Goal: Information Seeking & Learning: Learn about a topic

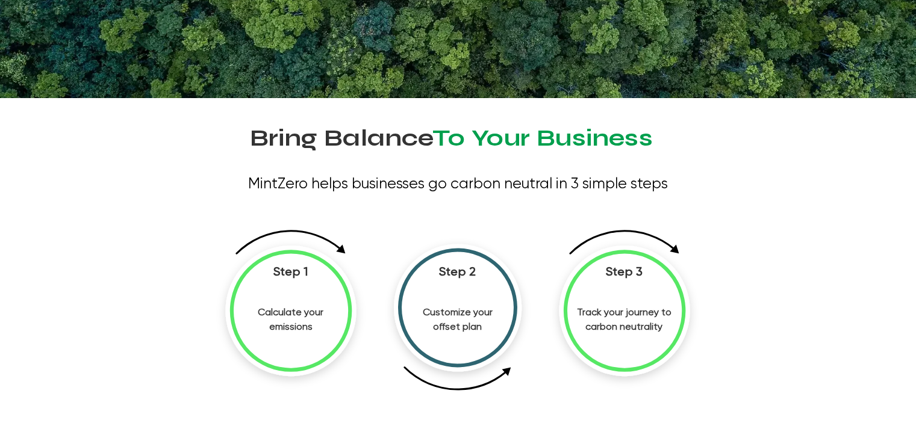
scroll to position [361, 0]
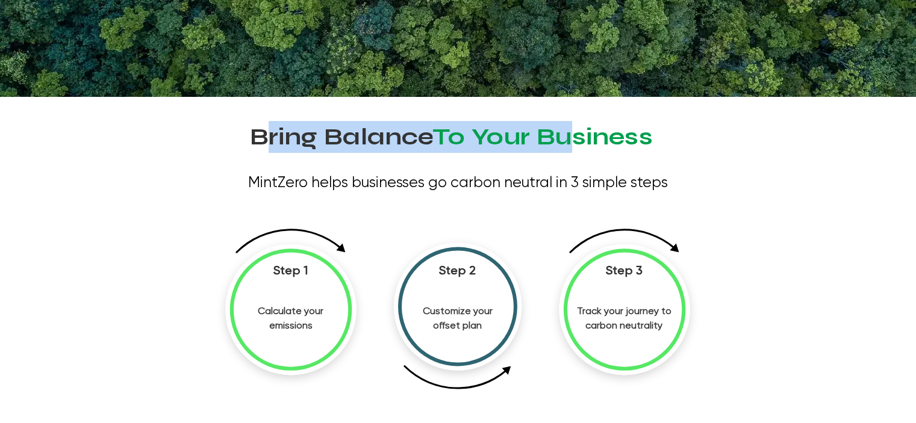
drag, startPoint x: 267, startPoint y: 139, endPoint x: 576, endPoint y: 137, distance: 309.0
click at [576, 138] on span "Bring Balance To Your Business" at bounding box center [452, 142] width 404 height 8
click at [549, 144] on span "To Your Business" at bounding box center [543, 136] width 220 height 29
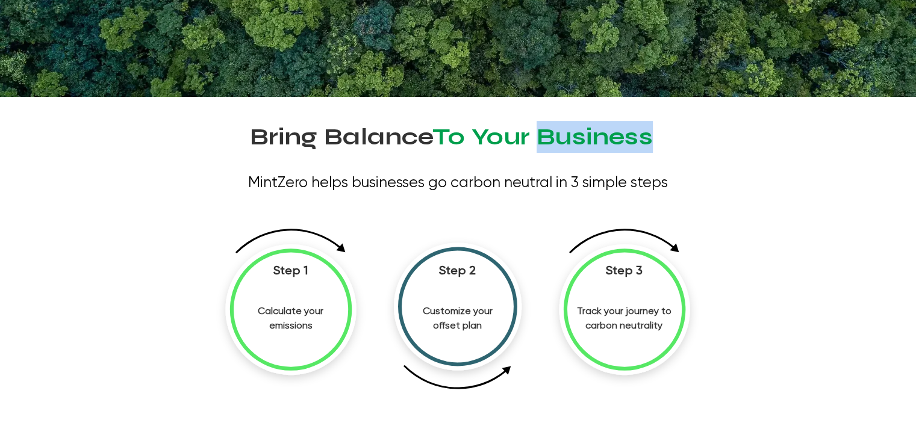
click at [549, 144] on span "To Your Business" at bounding box center [543, 136] width 220 height 29
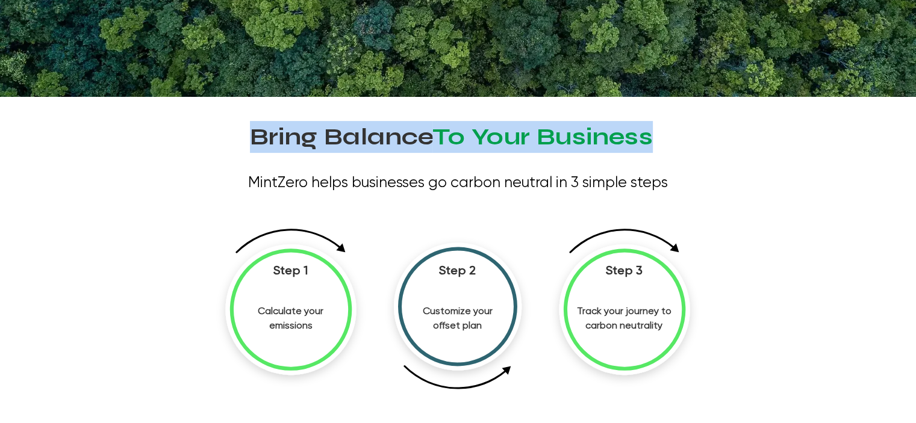
click at [549, 144] on span "To Your Business" at bounding box center [543, 136] width 220 height 29
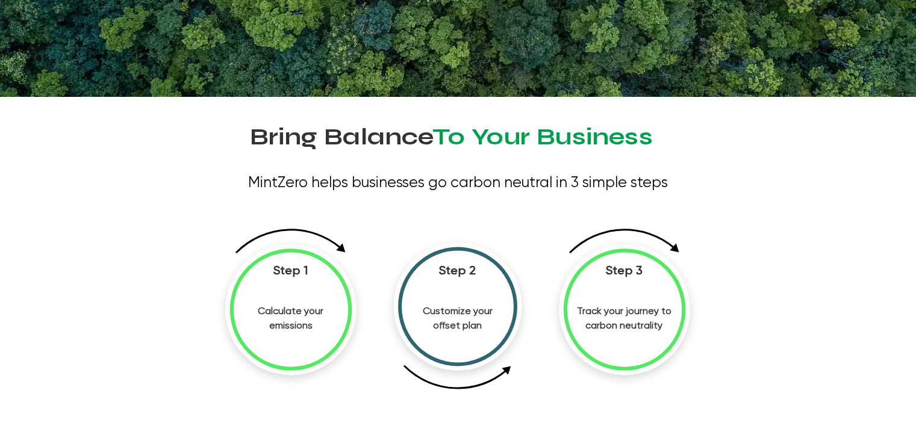
click at [476, 152] on div at bounding box center [458, 301] width 590 height 386
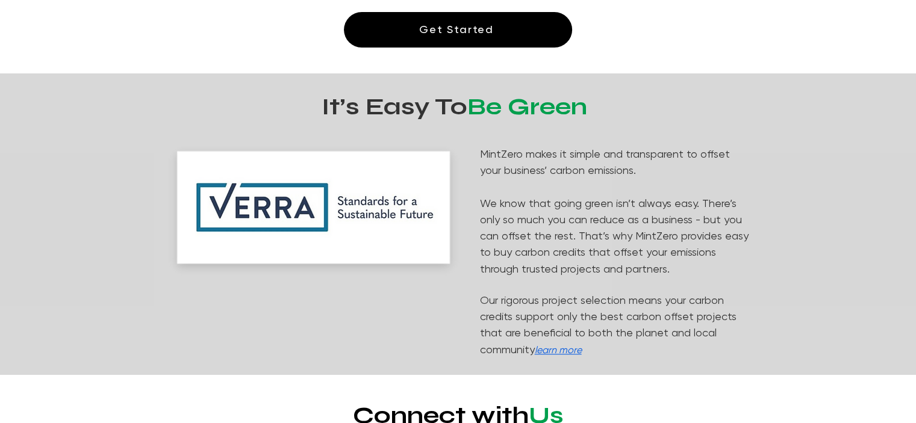
scroll to position [783, 0]
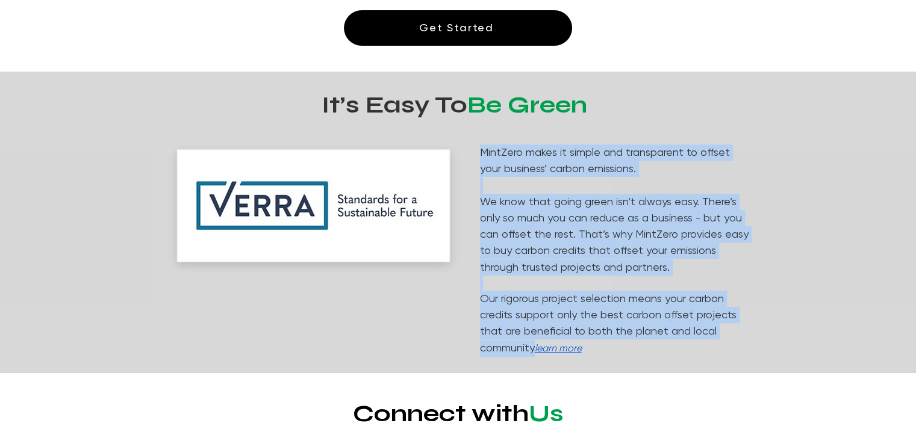
drag, startPoint x: 482, startPoint y: 151, endPoint x: 532, endPoint y: 331, distance: 186.3
click at [533, 334] on div "MintZero makes it simple and transparent to offset your business’ carbon emissi…" at bounding box center [616, 251] width 273 height 213
copy div "MintZero makes it simple and transparent to offset your business’ carbon emissi…"
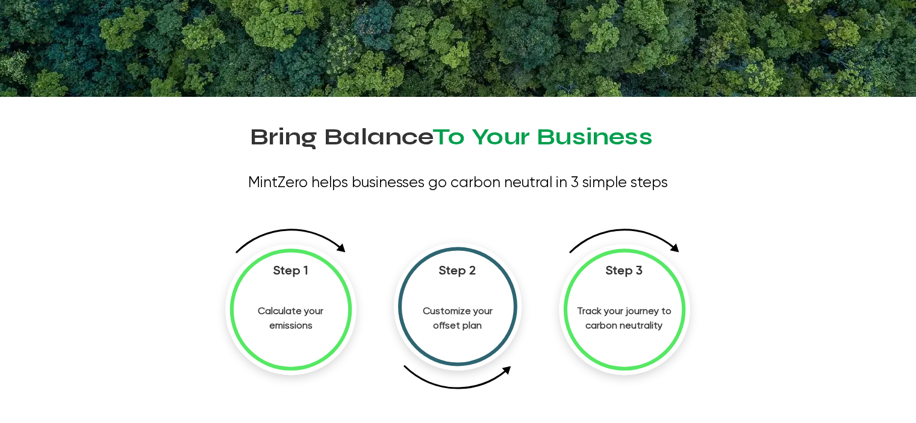
scroll to position [241, 0]
